Goal: Transaction & Acquisition: Book appointment/travel/reservation

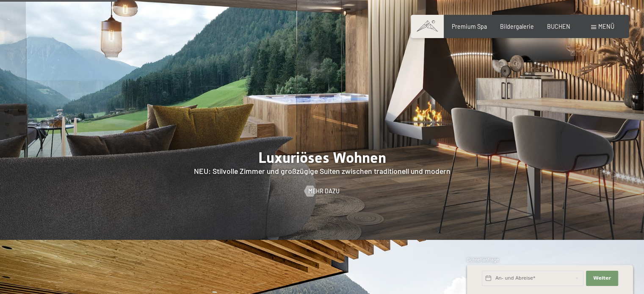
scroll to position [763, 0]
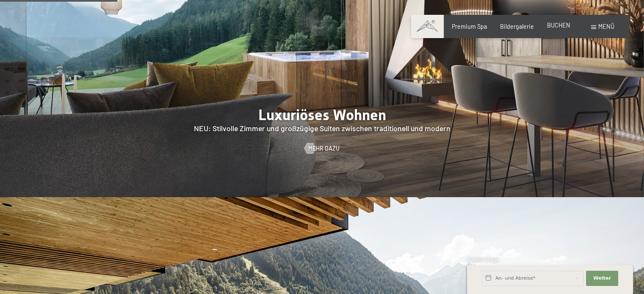
click at [566, 23] on span "BUCHEN" at bounding box center [558, 25] width 23 height 7
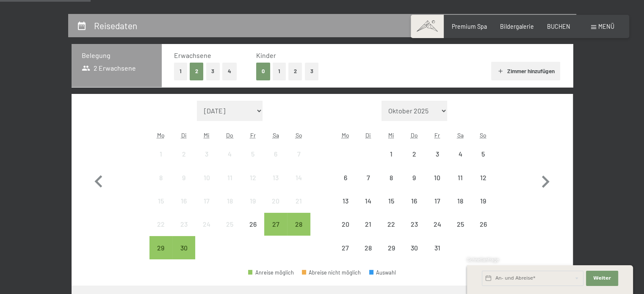
scroll to position [169, 0]
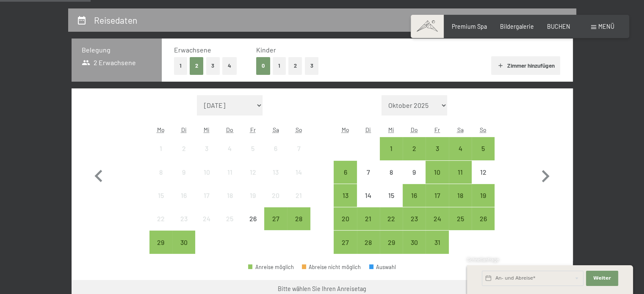
click at [276, 67] on button "1" at bounding box center [279, 65] width 13 height 17
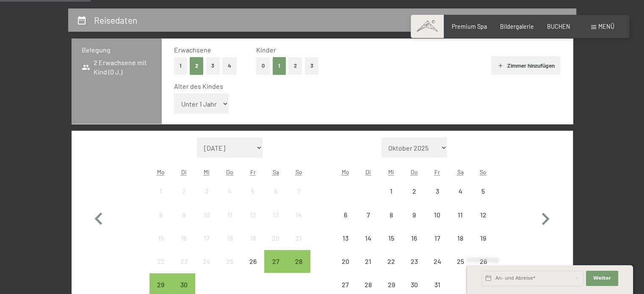
click at [217, 102] on select "Unter 1 Jahr 1 Jahr 2 Jahre 3 Jahre 4 Jahre 5 Jahre 6 Jahre 7 Jahre 8 Jahre 9 J…" at bounding box center [201, 104] width 55 height 20
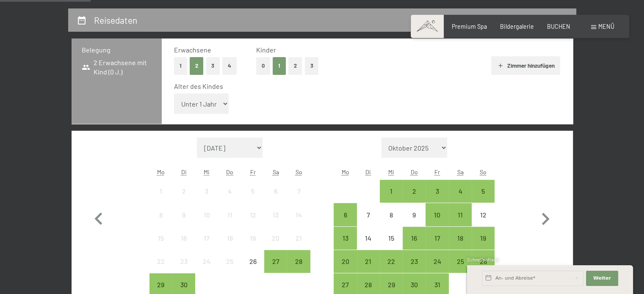
select select "12"
click at [174, 94] on select "Unter 1 Jahr 1 Jahr 2 Jahre 3 Jahre 4 Jahre 5 Jahre 6 Jahre 7 Jahre 8 Jahre 9 J…" at bounding box center [201, 104] width 55 height 20
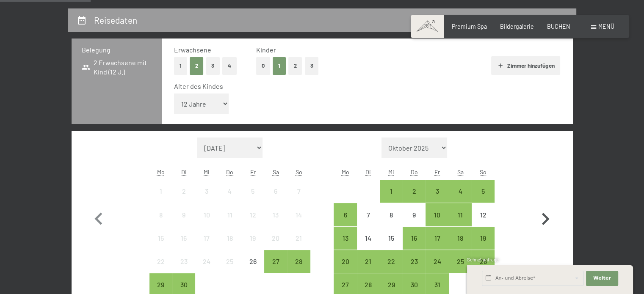
click at [548, 215] on icon "button" at bounding box center [545, 219] width 25 height 25
select select "2025-10-01"
select select "2025-11-01"
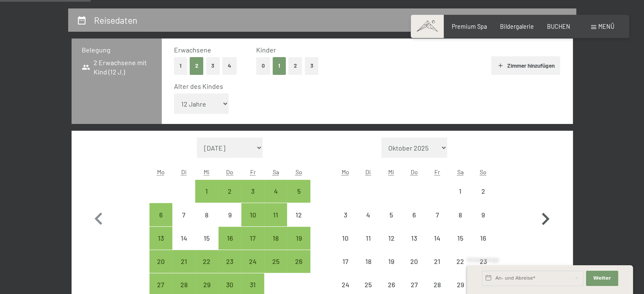
click at [548, 215] on icon "button" at bounding box center [545, 219] width 25 height 25
select select "2025-11-01"
select select "2025-12-01"
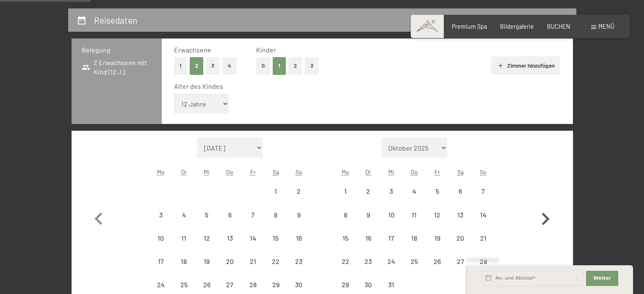
click at [548, 215] on icon "button" at bounding box center [545, 219] width 25 height 25
select select "2025-12-01"
select select "2026-01-01"
select select "2025-12-01"
select select "2026-01-01"
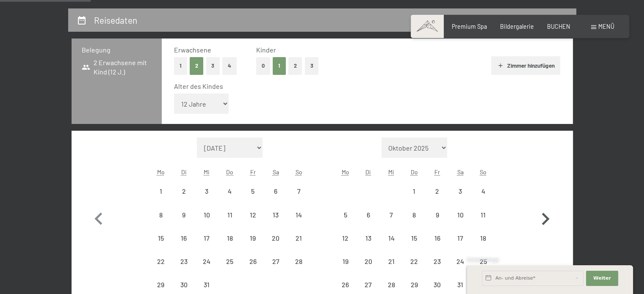
select select "2025-12-01"
select select "2026-01-01"
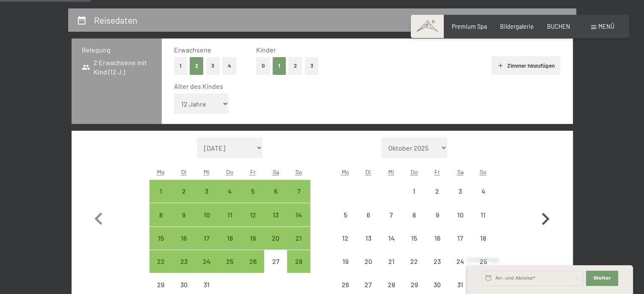
select select "2025-12-01"
select select "2026-01-01"
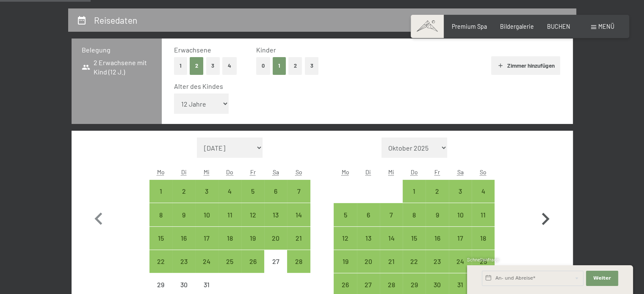
click at [548, 215] on icon "button" at bounding box center [545, 219] width 25 height 25
select select "2026-01-01"
select select "2026-02-01"
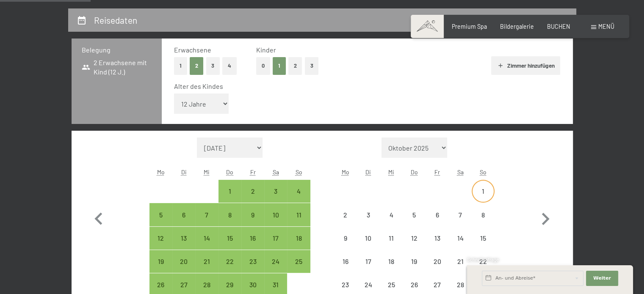
select select "2026-01-01"
select select "2026-02-01"
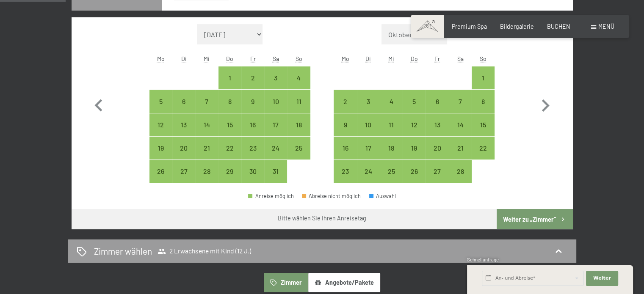
scroll to position [297, 0]
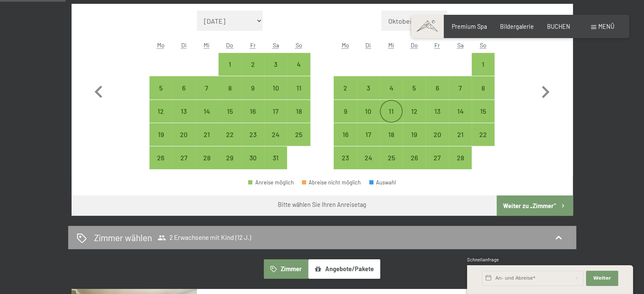
click at [388, 108] on div "11" at bounding box center [391, 118] width 21 height 21
select select "2026-01-01"
select select "2026-02-01"
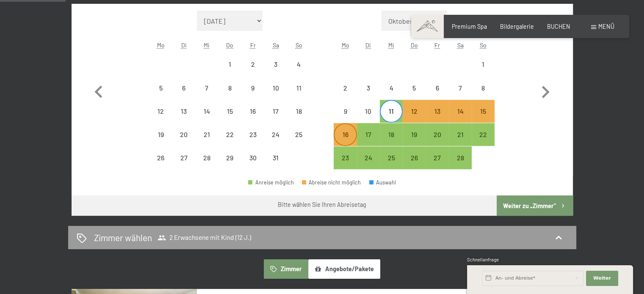
click at [349, 138] on div "16" at bounding box center [345, 141] width 21 height 21
select select "2026-01-01"
select select "2026-02-01"
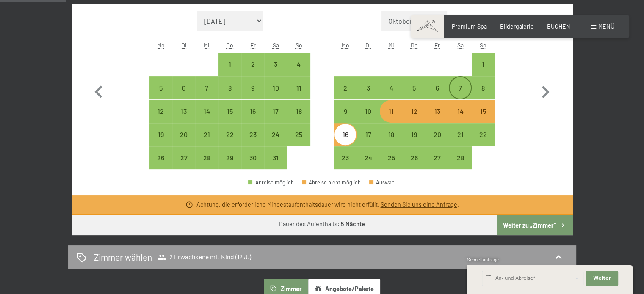
click at [461, 91] on div "7" at bounding box center [460, 95] width 21 height 21
select select "2026-01-01"
select select "2026-02-01"
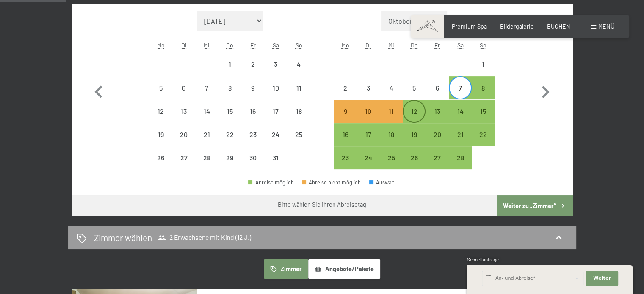
click at [420, 112] on div "12" at bounding box center [414, 118] width 21 height 21
select select "2026-01-01"
select select "2026-02-01"
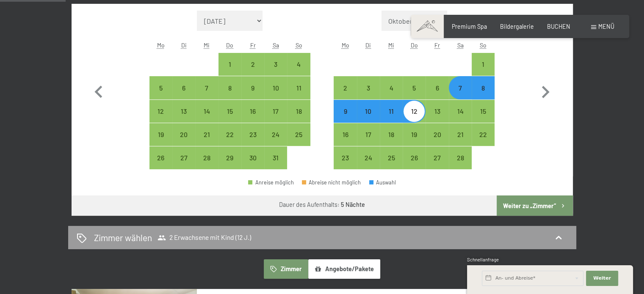
click at [483, 92] on div "8" at bounding box center [483, 95] width 21 height 21
select select "2026-01-01"
select select "2026-02-01"
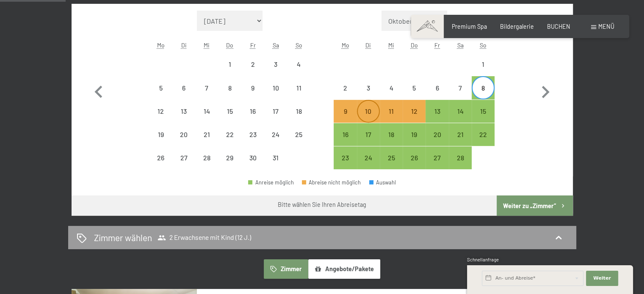
click at [371, 111] on div "10" at bounding box center [368, 118] width 21 height 21
select select "2026-01-01"
select select "2026-02-01"
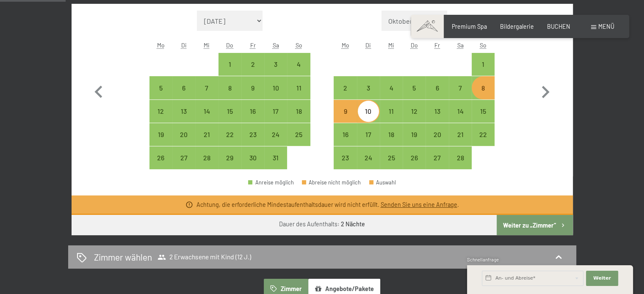
click at [369, 110] on div "10" at bounding box center [368, 118] width 21 height 21
select select "2026-01-01"
select select "2026-02-01"
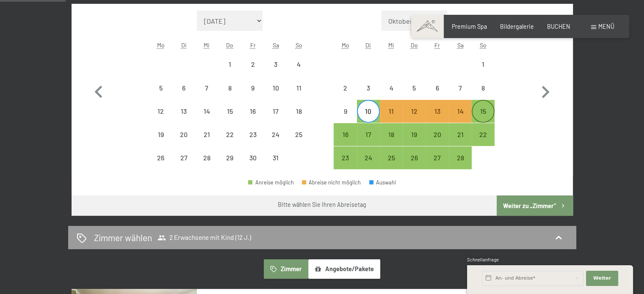
click at [483, 108] on div "15" at bounding box center [483, 118] width 21 height 21
select select "2026-01-01"
select select "2026-02-01"
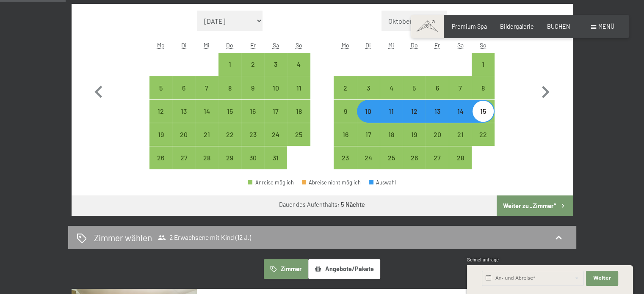
click at [523, 205] on button "Weiter zu „Zimmer“" at bounding box center [535, 206] width 76 height 20
select select "2026-01-01"
select select "2026-02-01"
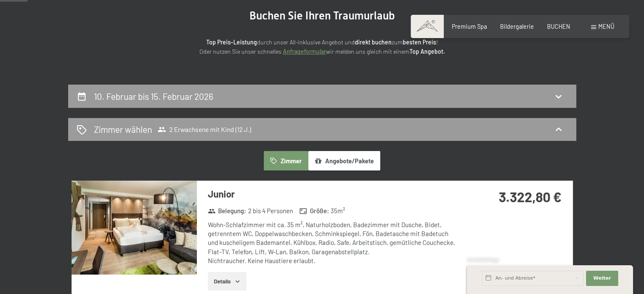
scroll to position [178, 0]
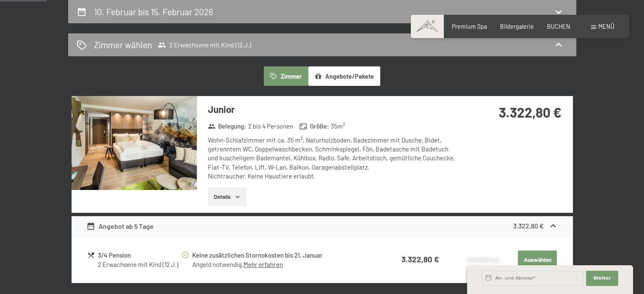
click at [240, 194] on icon "button" at bounding box center [237, 197] width 7 height 7
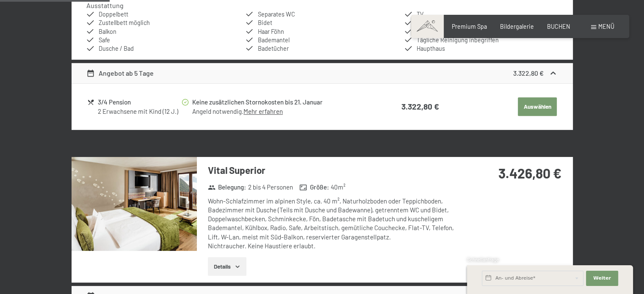
scroll to position [475, 0]
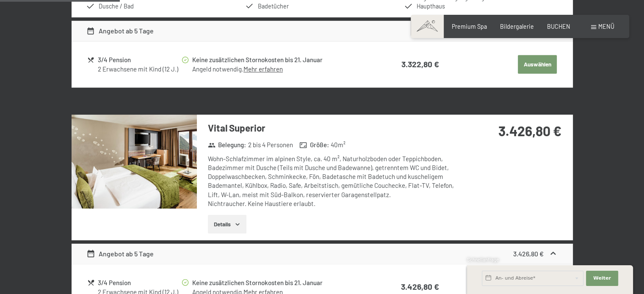
click at [247, 225] on button "Details" at bounding box center [227, 224] width 39 height 19
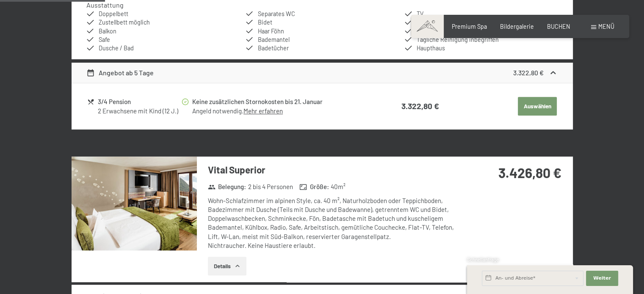
scroll to position [432, 0]
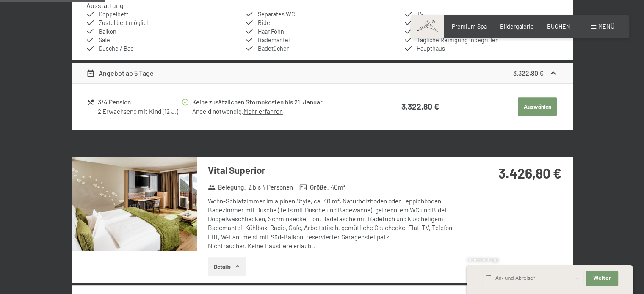
click at [149, 211] on img at bounding box center [134, 204] width 125 height 94
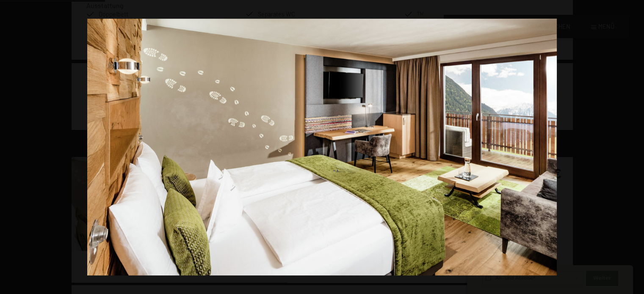
click at [635, 147] on button "button" at bounding box center [630, 147] width 30 height 42
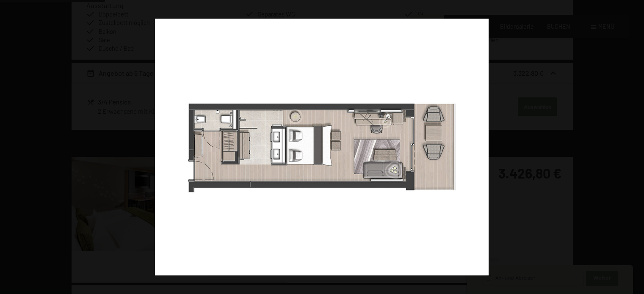
click at [635, 147] on button "button" at bounding box center [630, 147] width 30 height 42
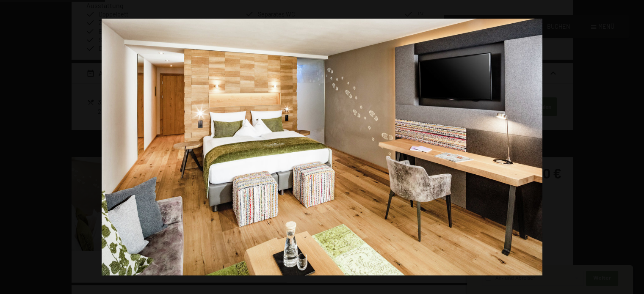
click at [635, 147] on button "button" at bounding box center [630, 147] width 30 height 42
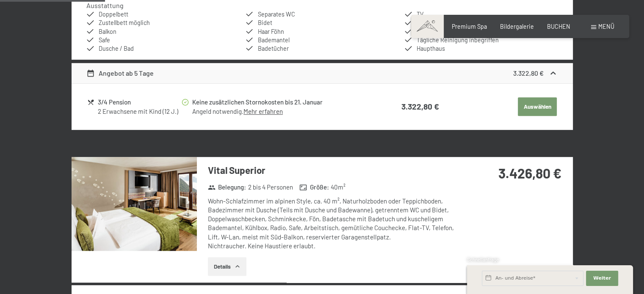
click at [0, 0] on button "button" at bounding box center [0, 0] width 0 height 0
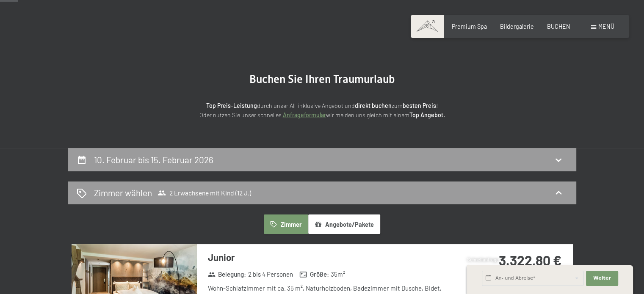
scroll to position [85, 0]
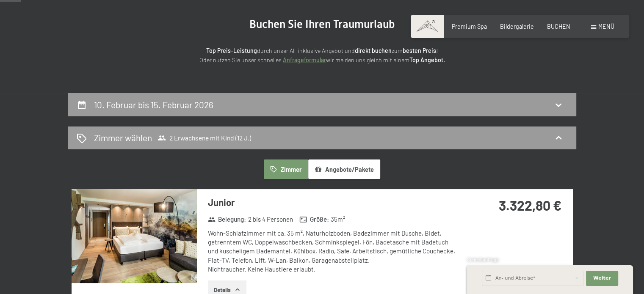
click at [340, 172] on button "Angebote/Pakete" at bounding box center [344, 169] width 72 height 19
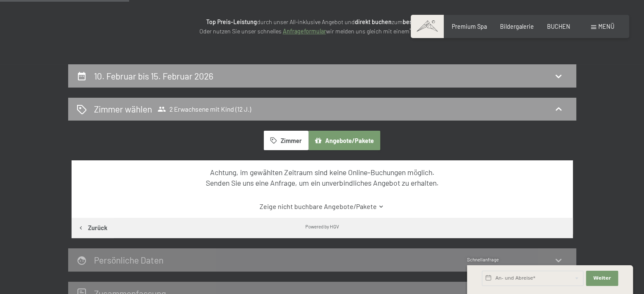
scroll to position [127, 0]
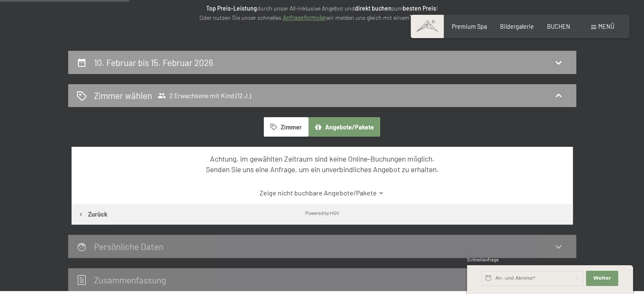
click at [285, 128] on button "Zimmer" at bounding box center [286, 126] width 44 height 19
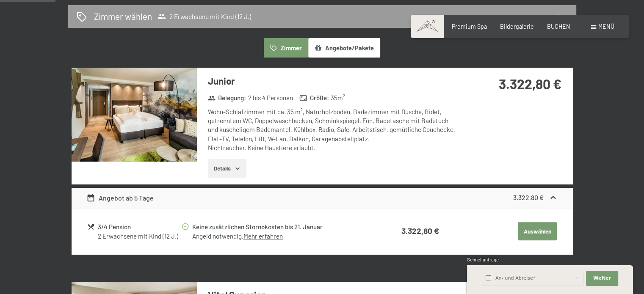
scroll to position [212, 0]
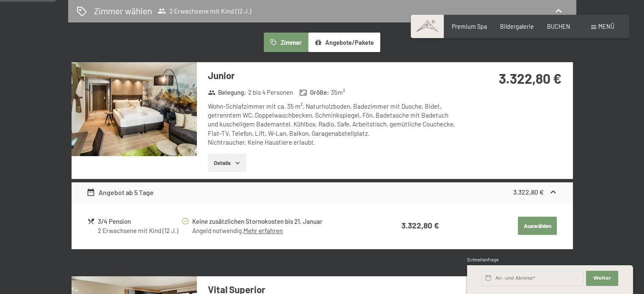
click at [163, 108] on img at bounding box center [134, 109] width 125 height 94
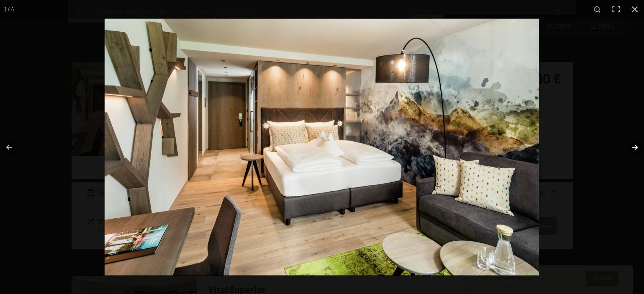
click at [637, 146] on button "button" at bounding box center [630, 147] width 30 height 42
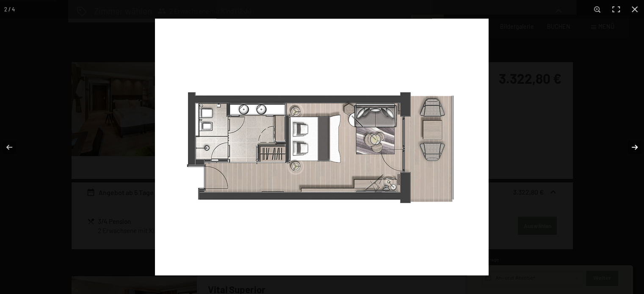
click at [637, 146] on button "button" at bounding box center [630, 147] width 30 height 42
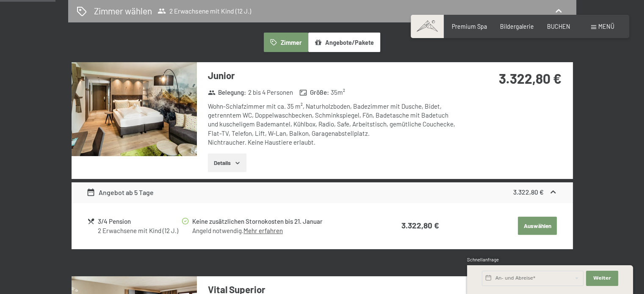
click at [0, 0] on button "button" at bounding box center [0, 0] width 0 height 0
